Goal: Task Accomplishment & Management: Use online tool/utility

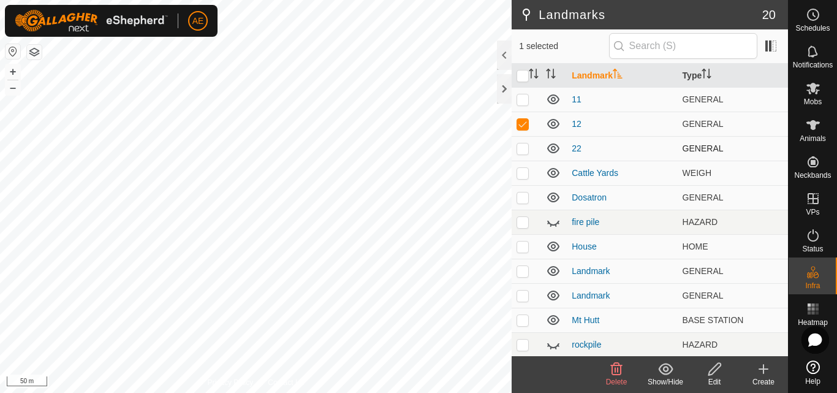
click at [523, 147] on p-checkbox at bounding box center [523, 148] width 12 height 10
checkbox input "true"
click at [524, 99] on p-checkbox at bounding box center [523, 99] width 12 height 10
checkbox input "true"
click at [616, 375] on icon at bounding box center [617, 369] width 12 height 12
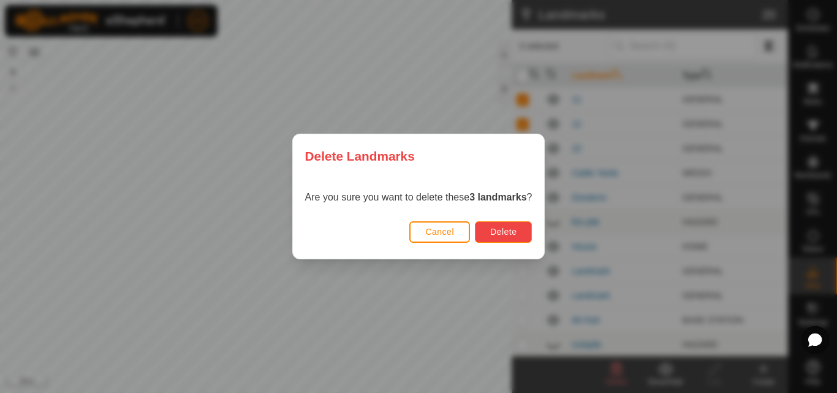
click at [519, 226] on button "Delete" at bounding box center [503, 231] width 57 height 21
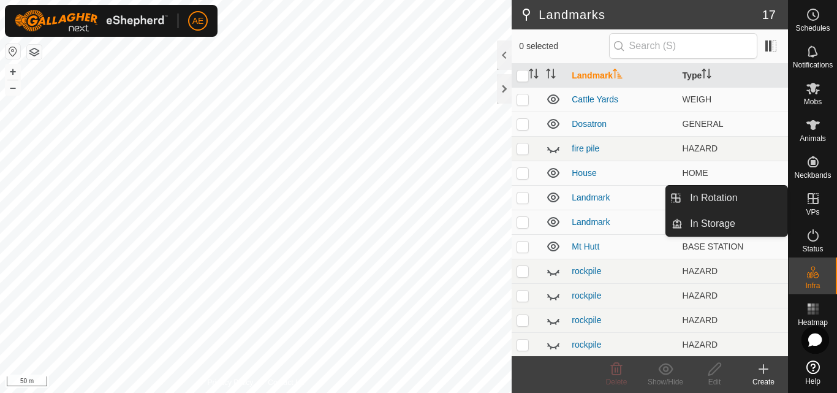
click at [814, 202] on icon at bounding box center [813, 198] width 11 height 11
click at [744, 196] on link "In Rotation" at bounding box center [735, 198] width 105 height 25
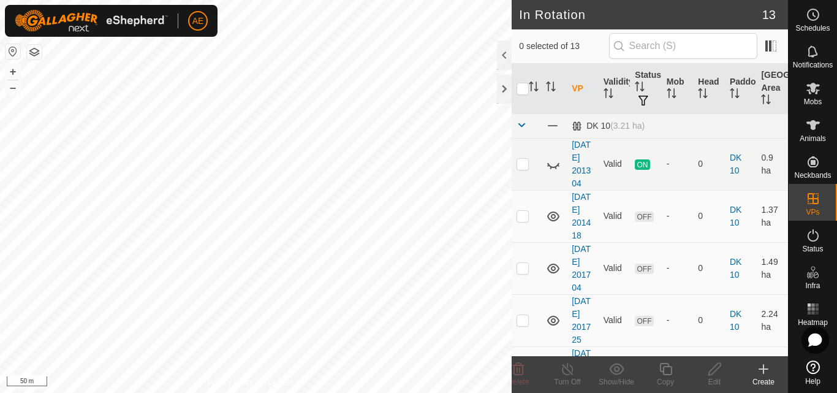
click at [767, 372] on icon at bounding box center [764, 369] width 15 height 15
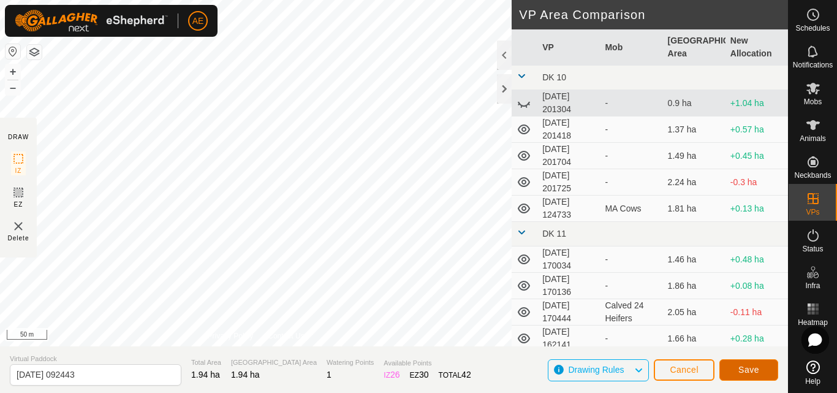
click at [751, 369] on span "Save" at bounding box center [749, 370] width 21 height 10
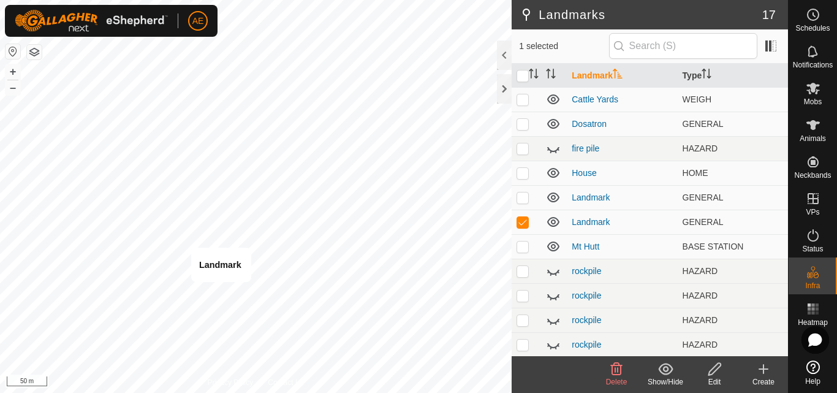
checkbox input "true"
click at [519, 219] on p-checkbox at bounding box center [523, 222] width 12 height 10
checkbox input "true"
click at [614, 375] on icon at bounding box center [617, 369] width 12 height 12
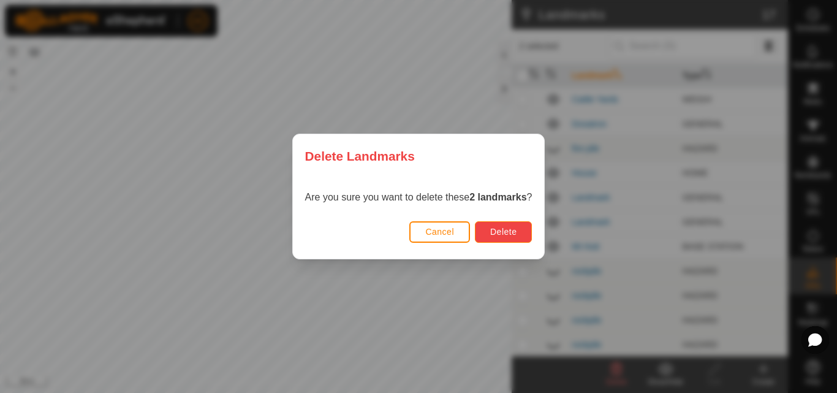
click at [522, 234] on button "Delete" at bounding box center [503, 231] width 57 height 21
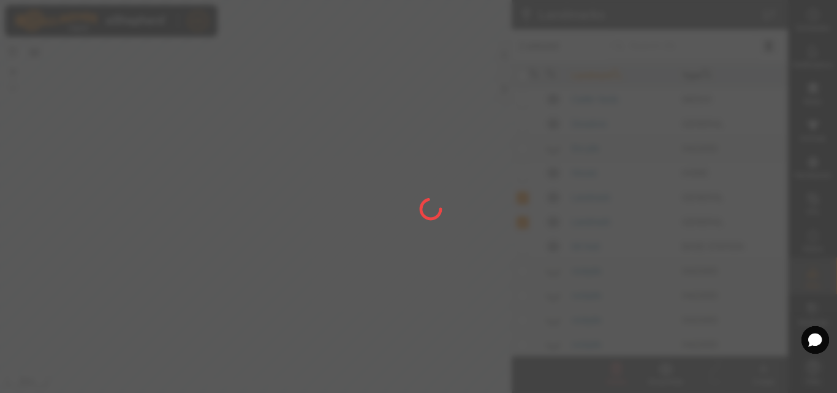
checkbox input "false"
